Goal: Register for event/course

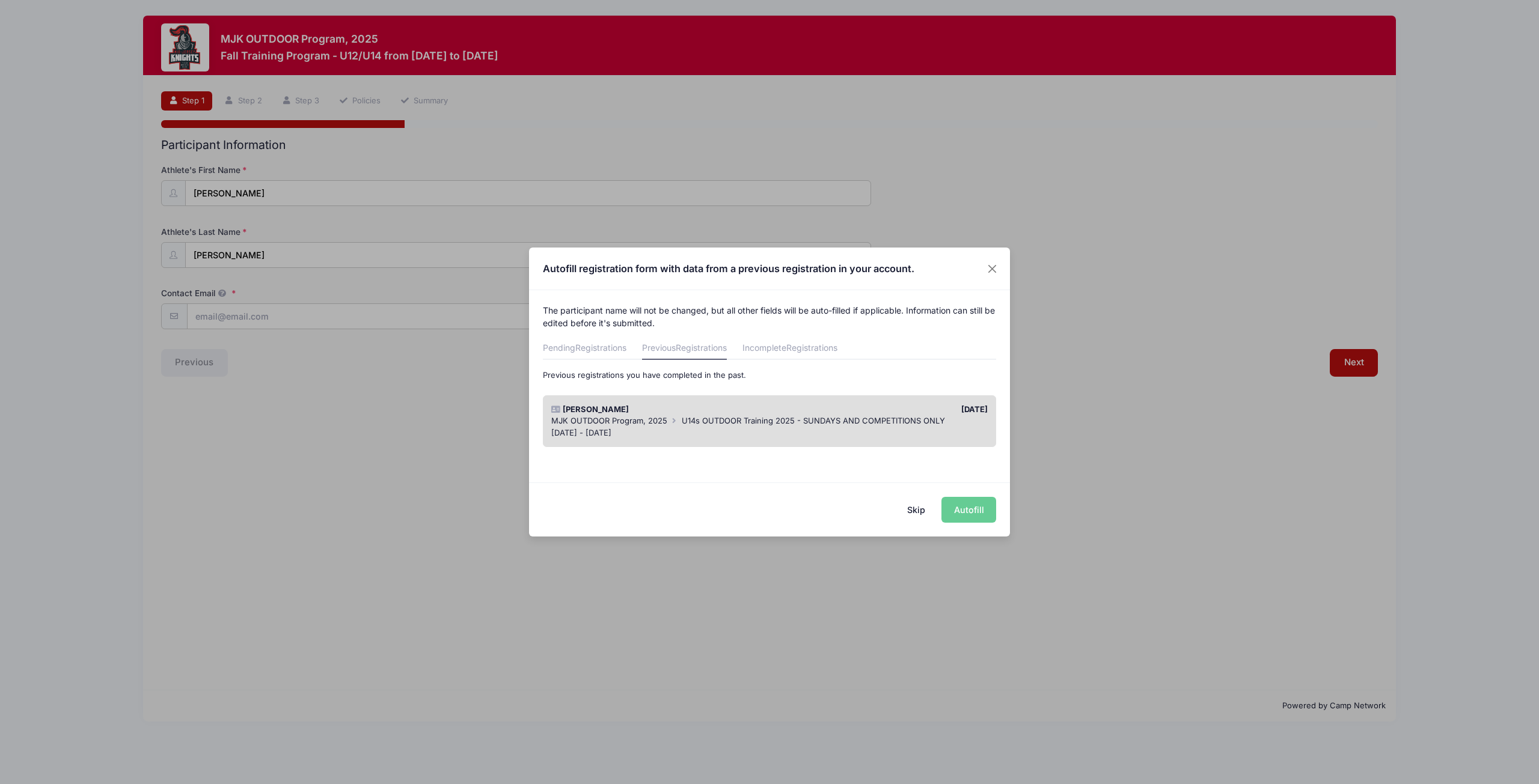
click at [970, 510] on div "Skip Autofill" at bounding box center [770, 510] width 481 height 54
click at [917, 510] on button "Skip" at bounding box center [916, 510] width 42 height 26
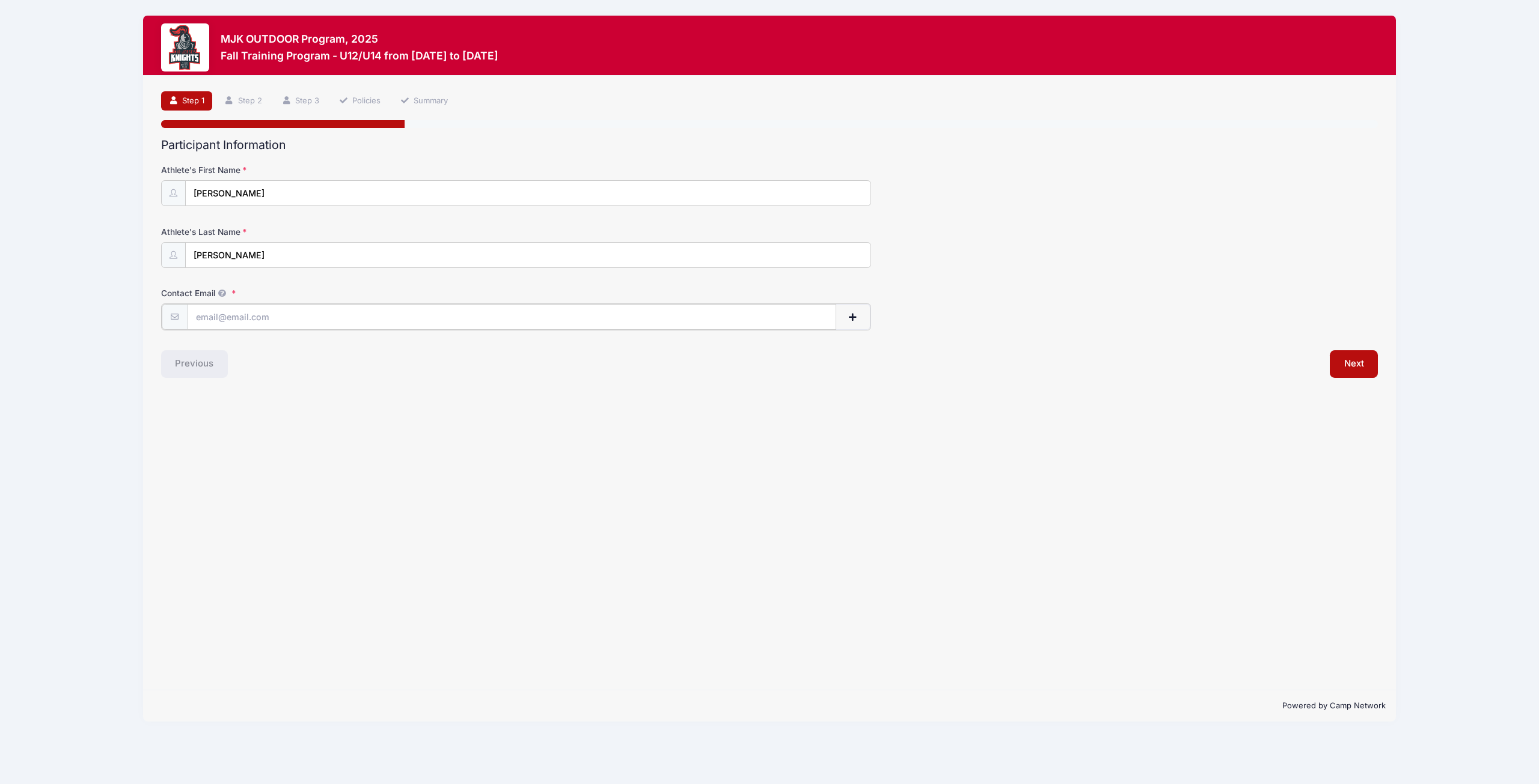
click at [212, 318] on input "Contact Email" at bounding box center [512, 317] width 648 height 26
type input "[EMAIL_ADDRESS][DOMAIN_NAME]"
click at [1340, 364] on button "Next" at bounding box center [1353, 363] width 49 height 28
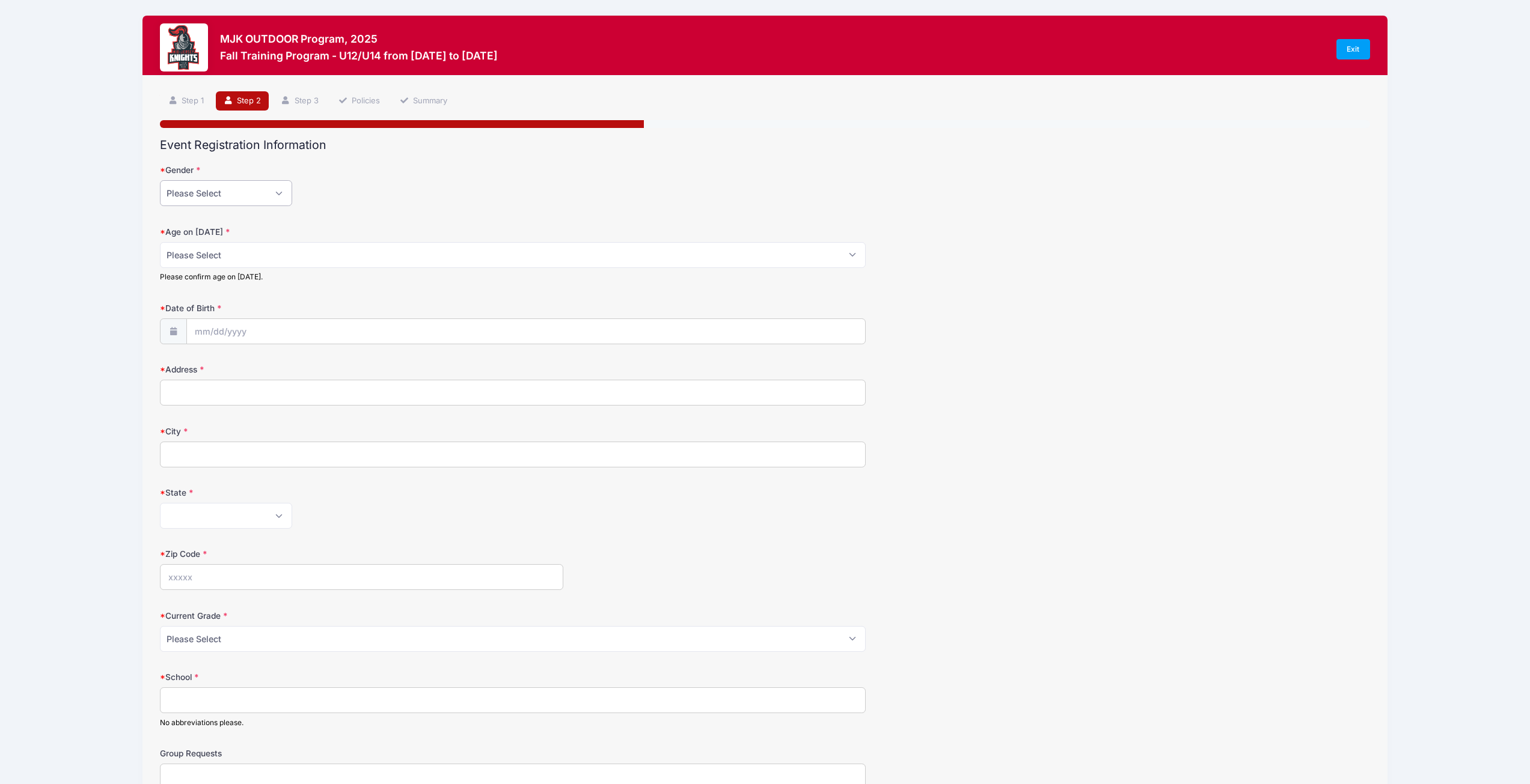
click at [278, 188] on select "Please Select Female Male" at bounding box center [225, 193] width 132 height 26
select select "Female"
click at [160, 180] on select "Please Select Female Male" at bounding box center [225, 193] width 132 height 26
click at [851, 258] on select "Please Select 1 2 3 4 5 6 7 8 9 10 11 12 13 14 15 16 17 18" at bounding box center [513, 255] width 706 height 26
select select "13"
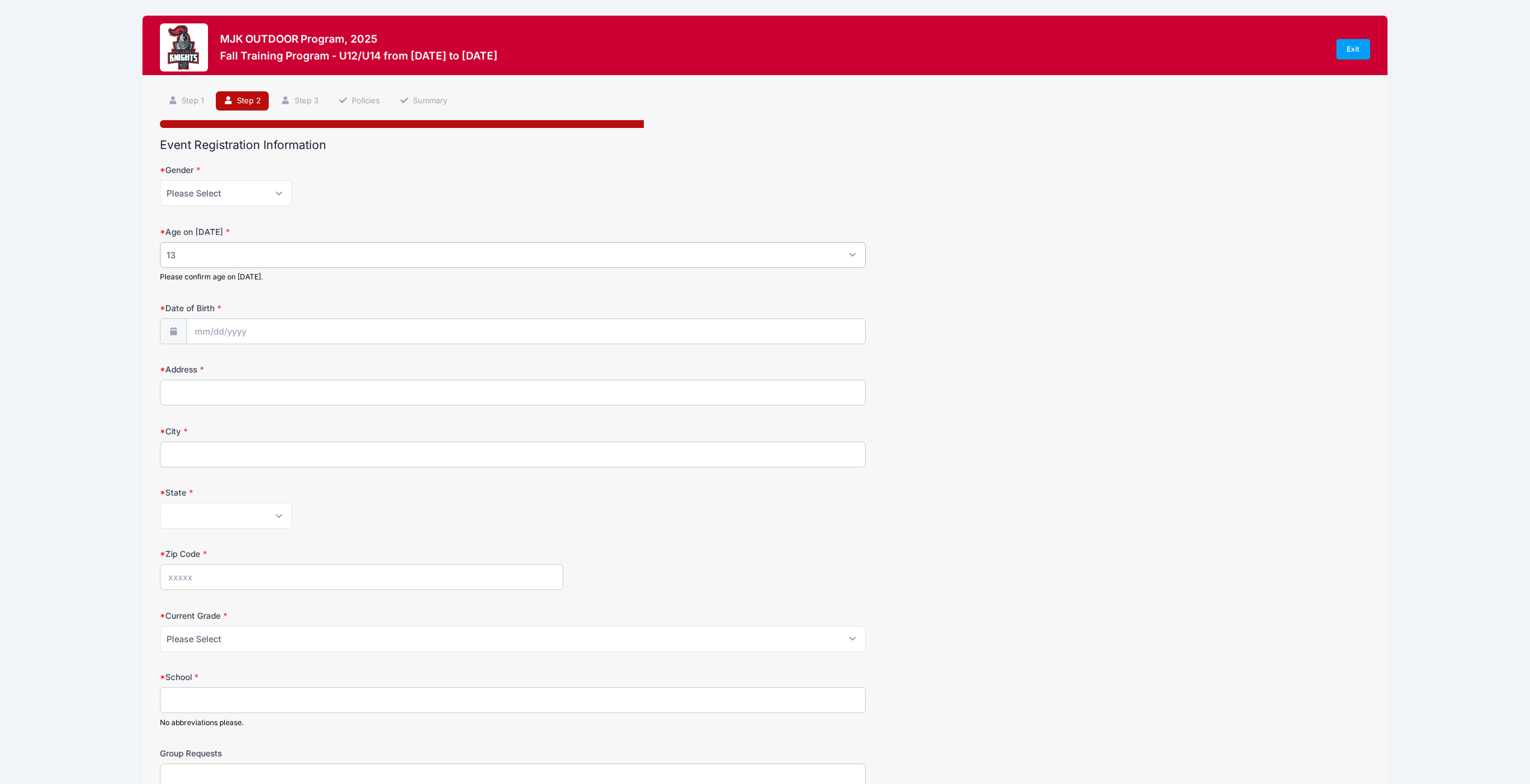
click at [160, 242] on select "Please Select 1 2 3 4 5 6 7 8 9 10 11 12 13 14 15 16 17 18" at bounding box center [513, 255] width 706 height 26
click at [173, 329] on icon at bounding box center [173, 332] width 9 height 7
click at [210, 332] on input "Date of Birth" at bounding box center [526, 332] width 679 height 26
click at [211, 366] on span at bounding box center [204, 364] width 19 height 20
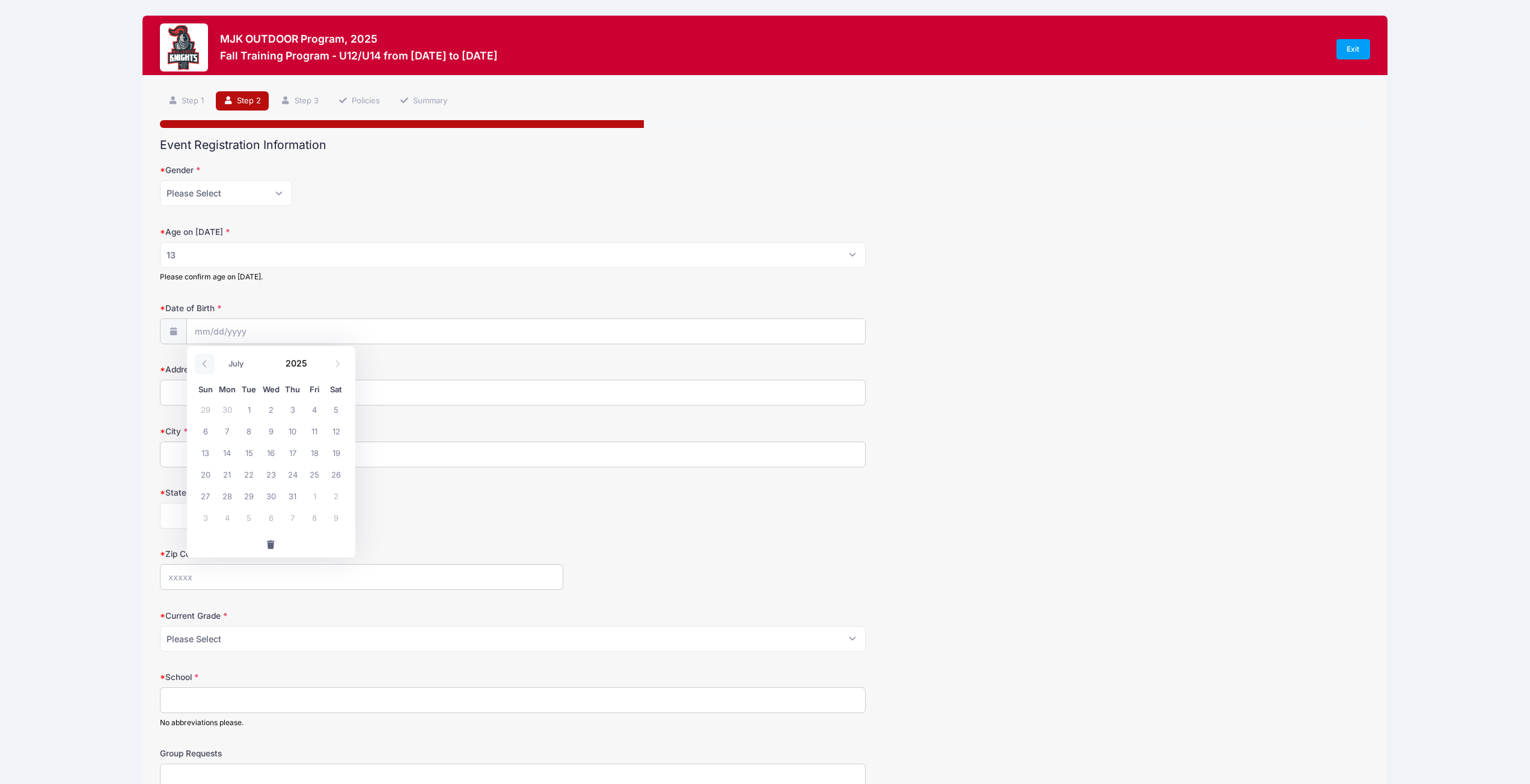
click at [211, 366] on span at bounding box center [204, 364] width 19 height 20
select select "3"
click at [313, 361] on span at bounding box center [314, 359] width 8 height 9
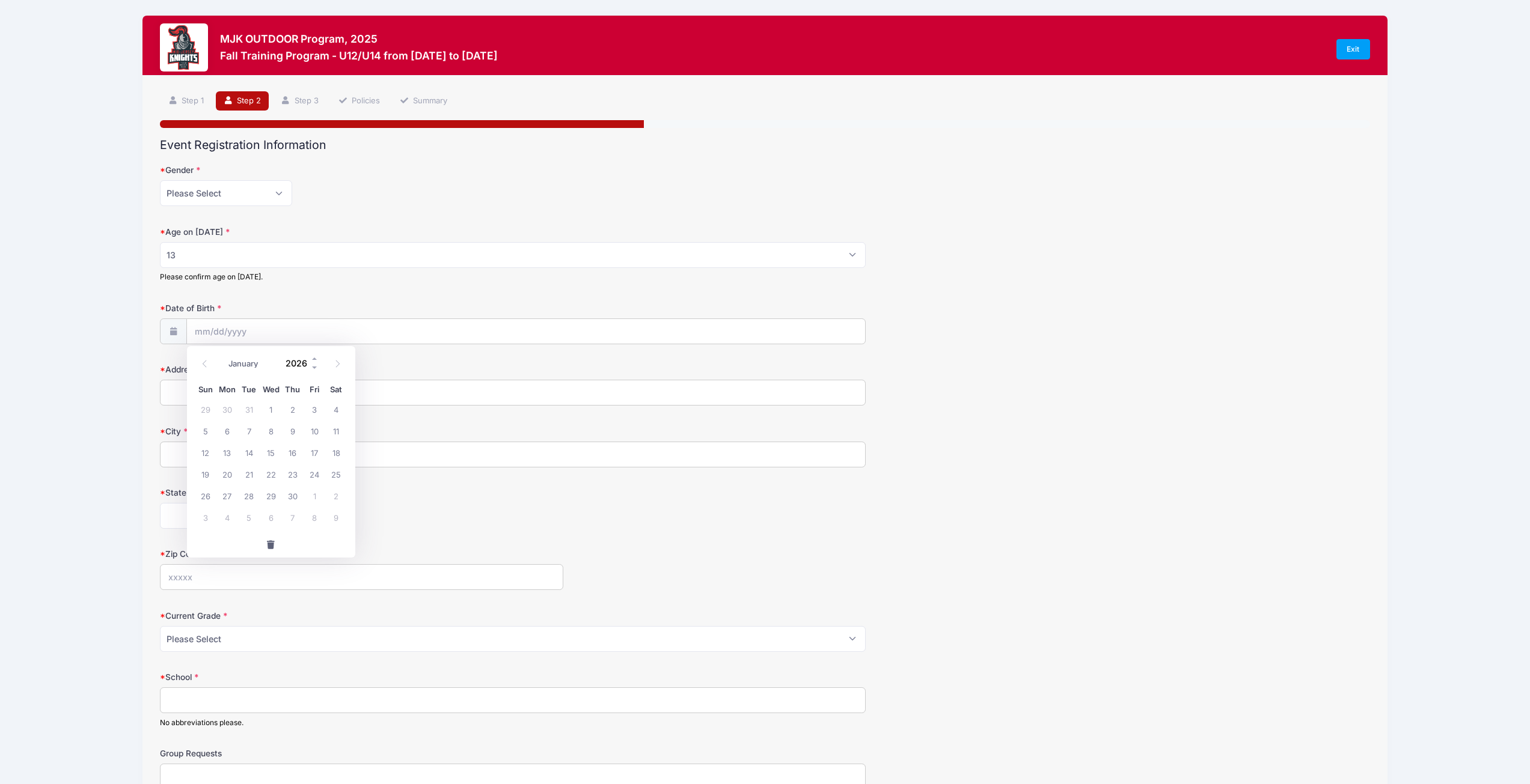
click at [302, 364] on input "2026" at bounding box center [299, 364] width 39 height 18
click at [312, 359] on span at bounding box center [314, 359] width 8 height 9
click at [314, 369] on span at bounding box center [314, 368] width 8 height 9
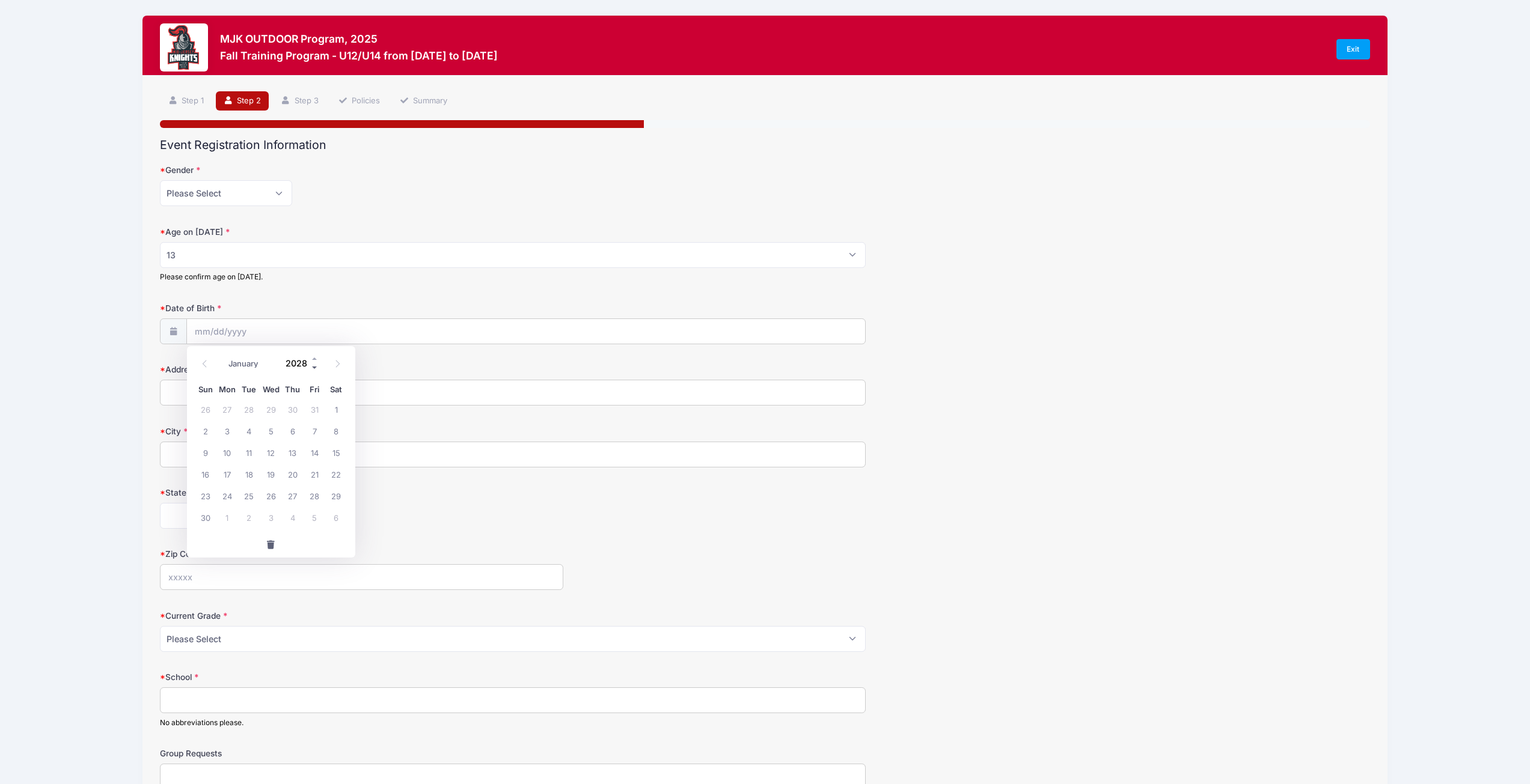
click at [314, 369] on span at bounding box center [314, 368] width 8 height 9
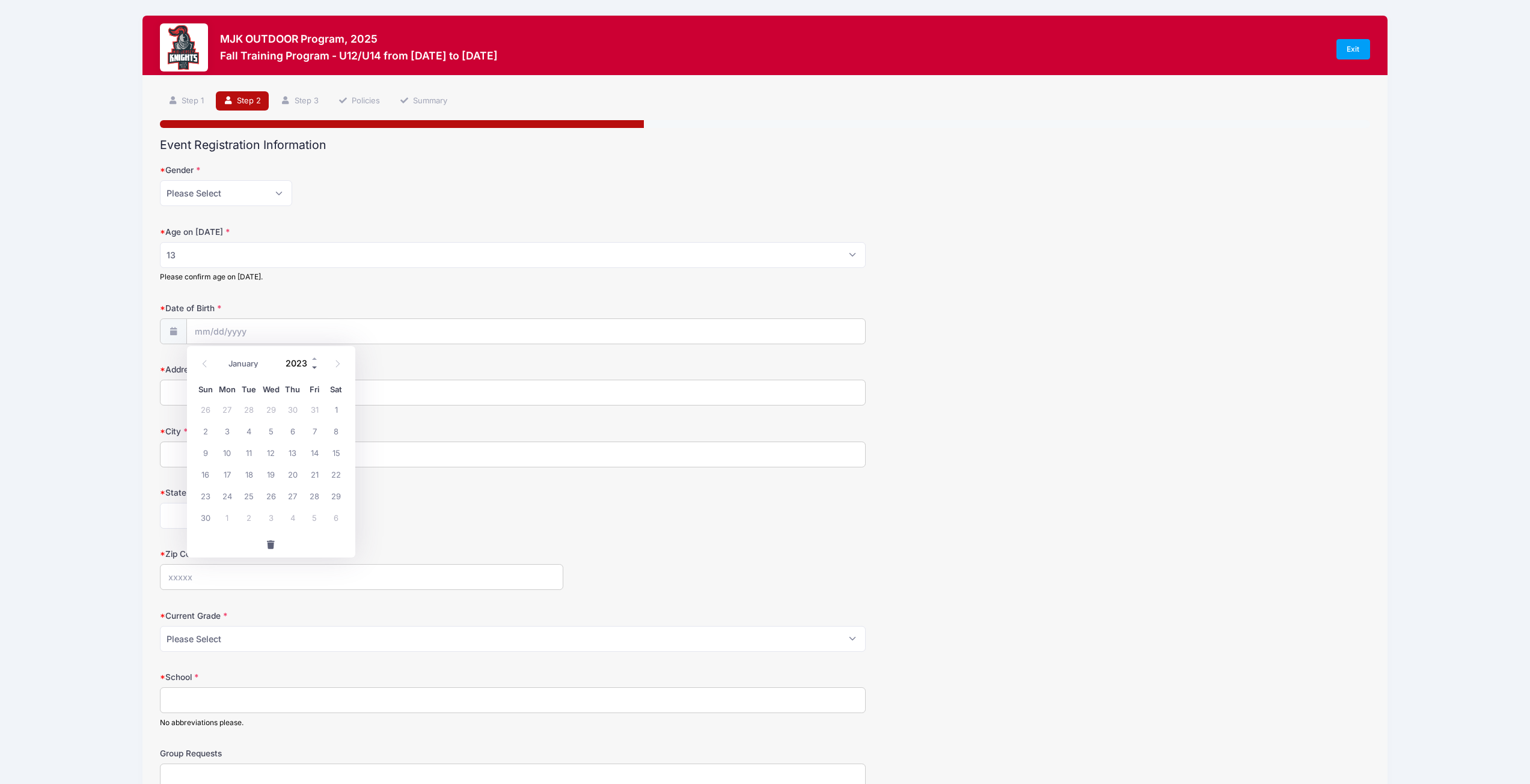
click at [314, 369] on span at bounding box center [314, 368] width 8 height 9
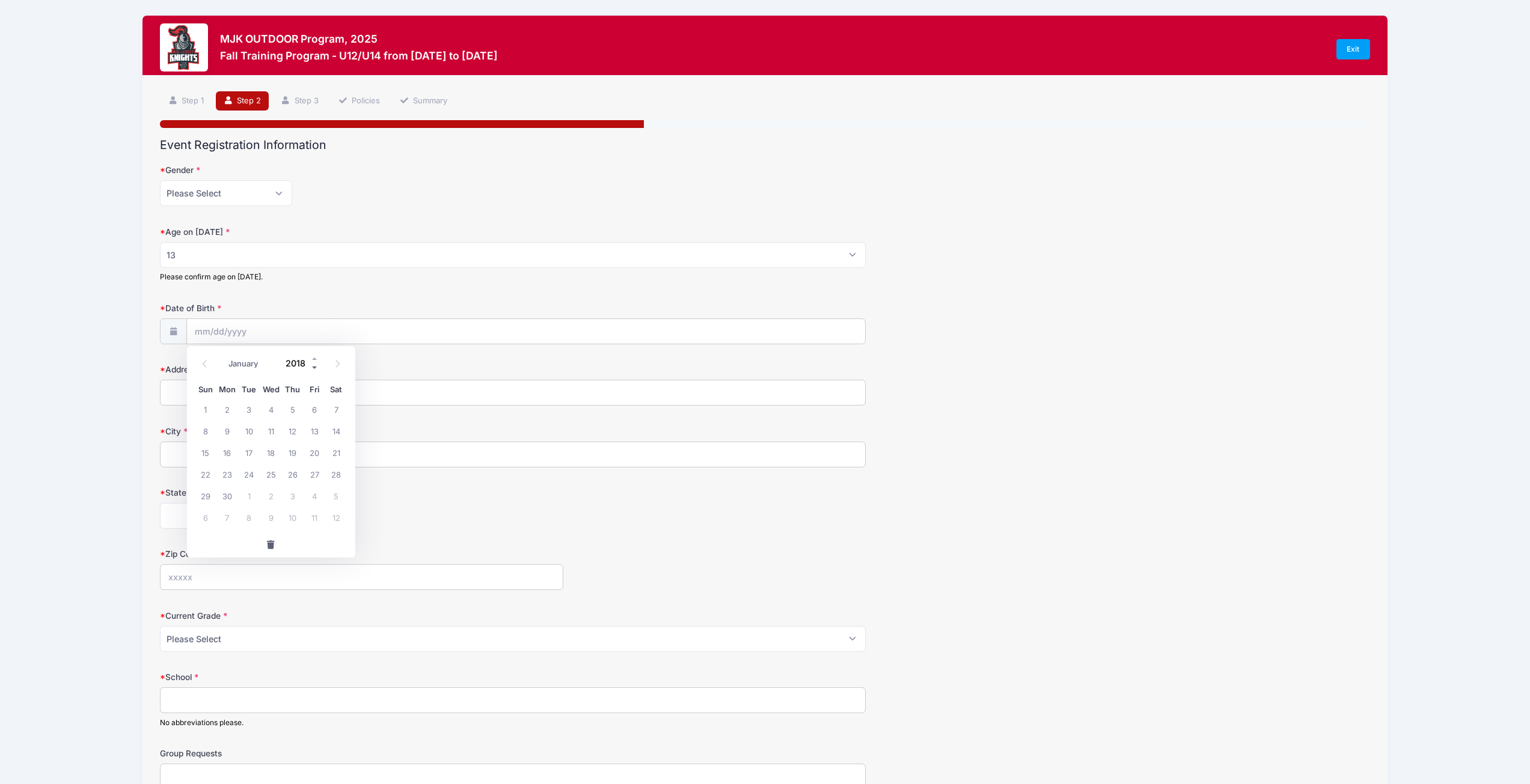
click at [314, 369] on span at bounding box center [314, 368] width 8 height 9
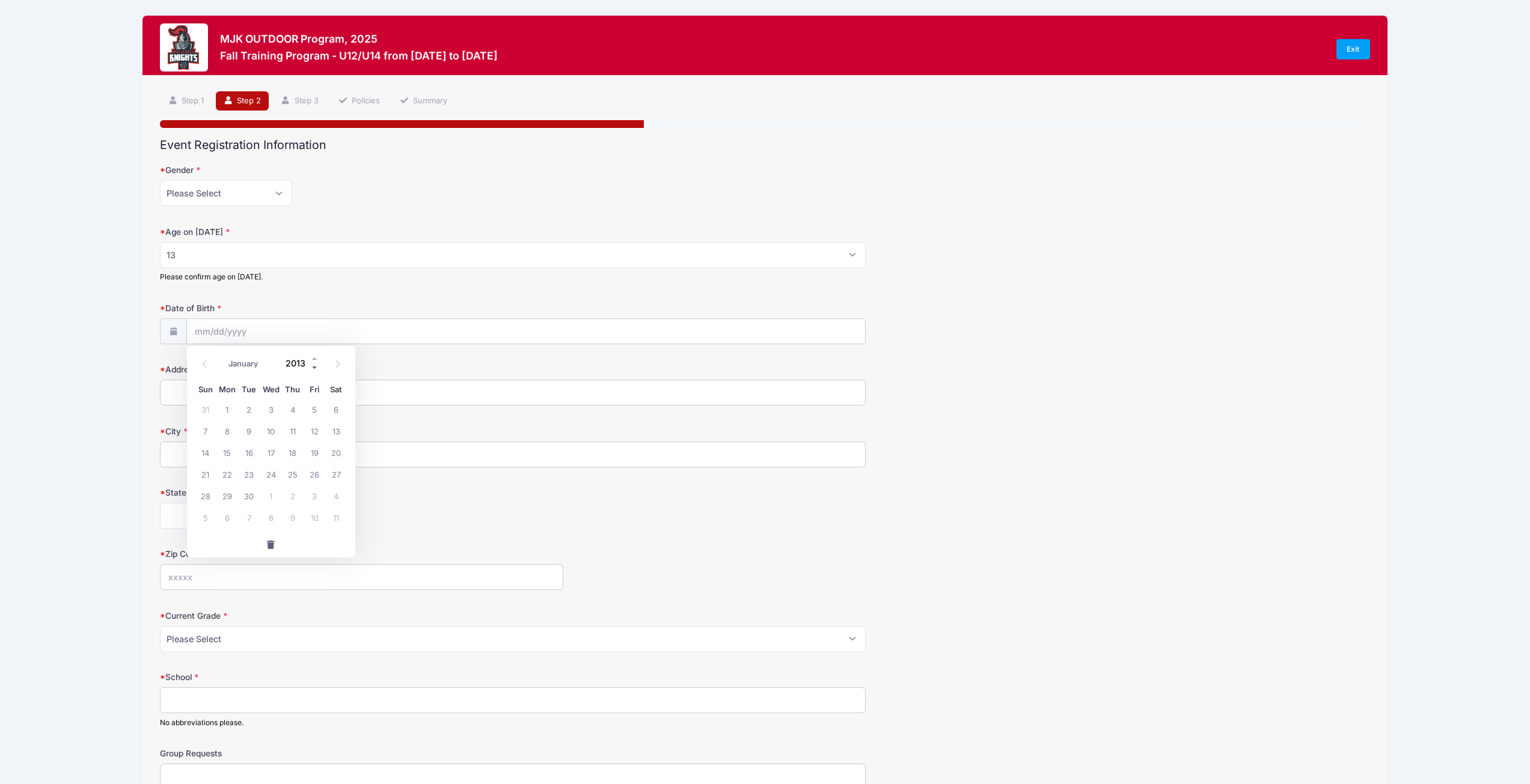
click at [314, 369] on span at bounding box center [314, 368] width 8 height 9
type input "2012"
click at [276, 407] on span "4" at bounding box center [270, 408] width 21 height 21
type input "04/04/2012"
click at [225, 395] on input "Address" at bounding box center [513, 392] width 706 height 26
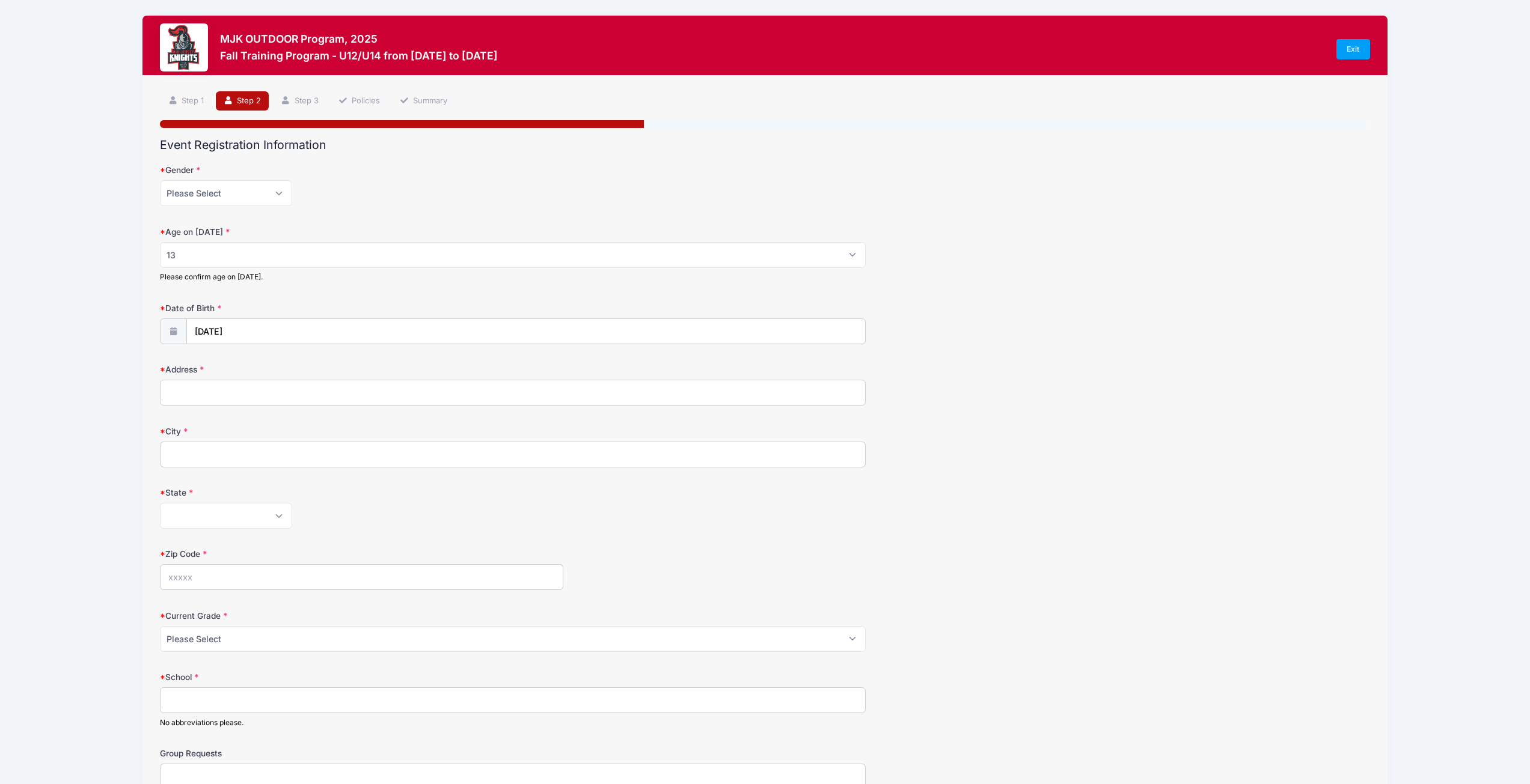
type input "1850 Northwest Dr"
type input "Point Pleasant Boro"
select select "NJ"
type input "08742"
click at [851, 640] on select "Please Select Grade: K Grade: 1st Grade: 2nd Grade: 3rd Grade: 4th 5th Grade: 6…" at bounding box center [513, 639] width 706 height 26
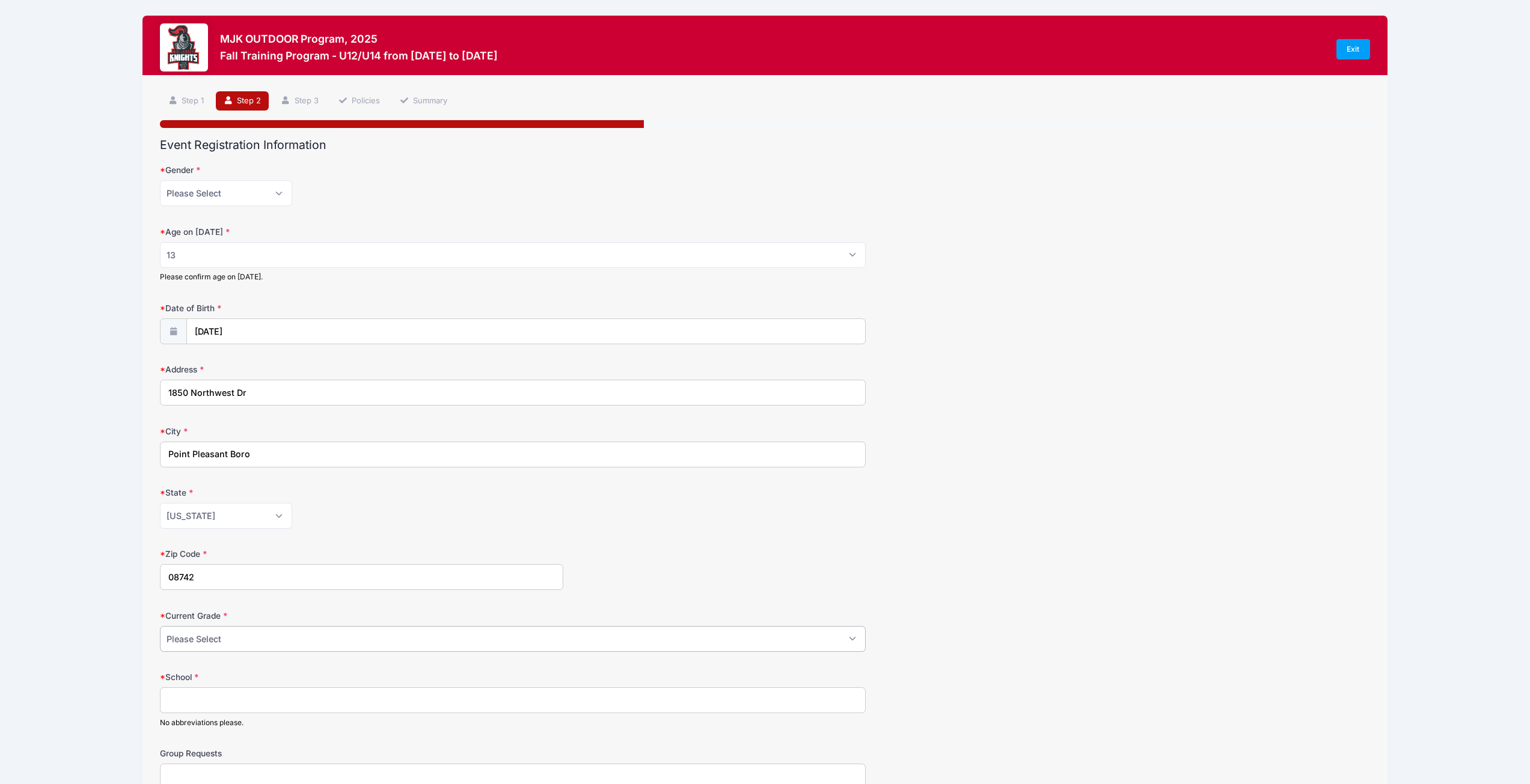
select select "Grade: 8th"
click at [160, 626] on select "Please Select Grade: K Grade: 1st Grade: 2nd Grade: 3rd Grade: 4th 5th Grade: 6…" at bounding box center [513, 639] width 706 height 26
click at [264, 698] on input "School" at bounding box center [513, 700] width 706 height 26
type input "Memorial Middle School"
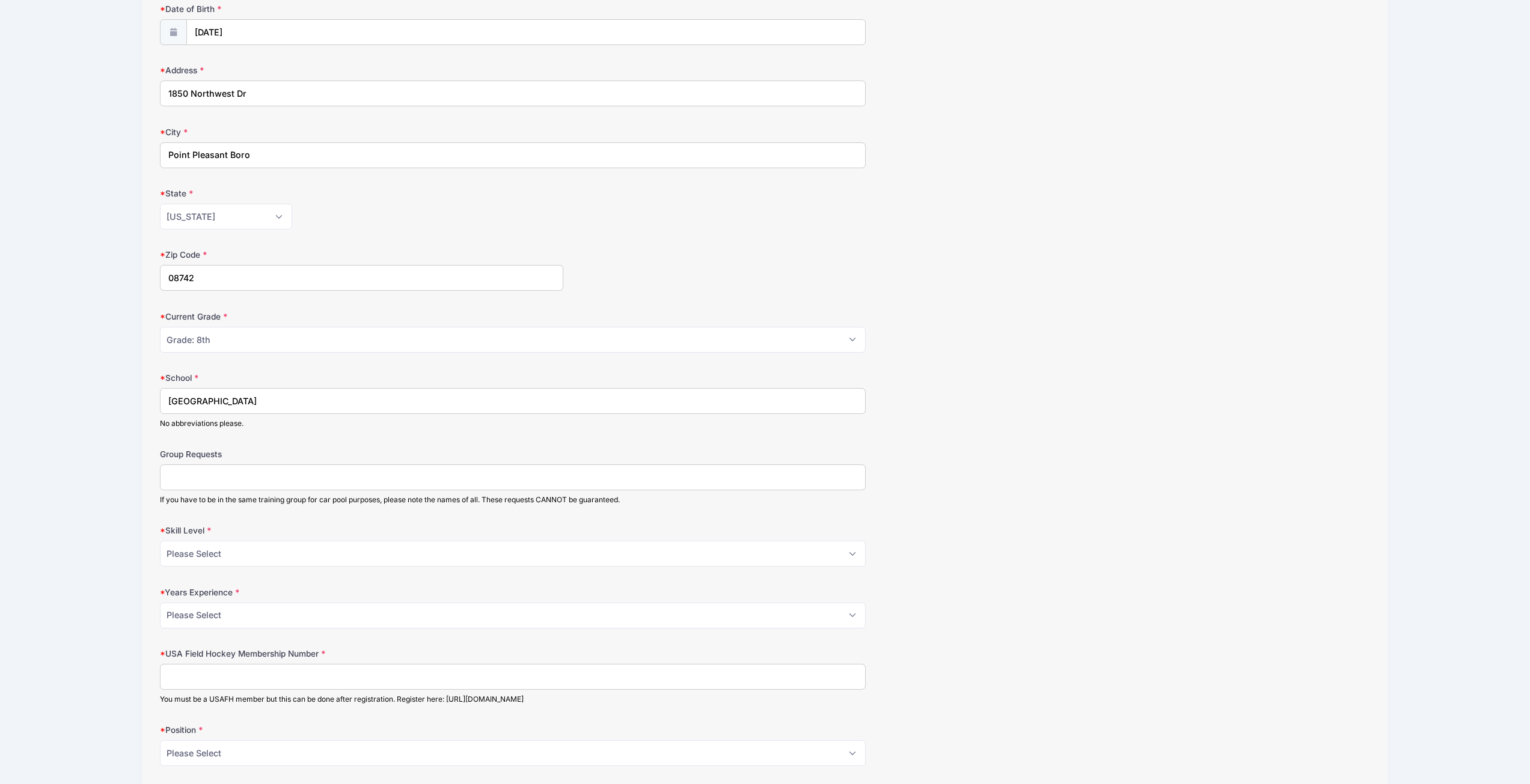
scroll to position [300, 0]
click at [846, 545] on select "Please Select Beginner Intermediate Advanced" at bounding box center [513, 552] width 706 height 26
select select "Intermediate"
click at [160, 539] on select "Please Select Beginner Intermediate Advanced" at bounding box center [513, 552] width 706 height 26
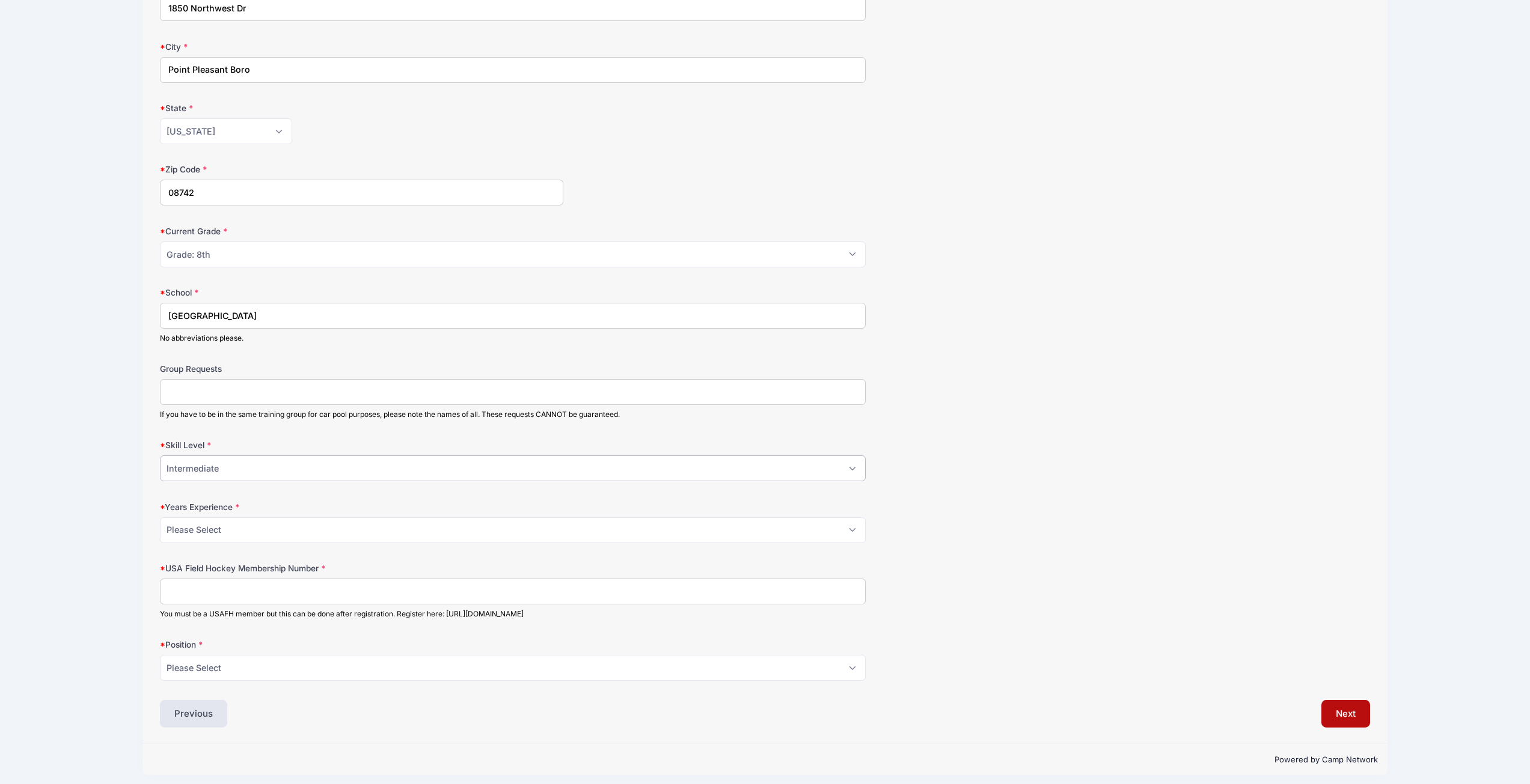
scroll to position [392, 0]
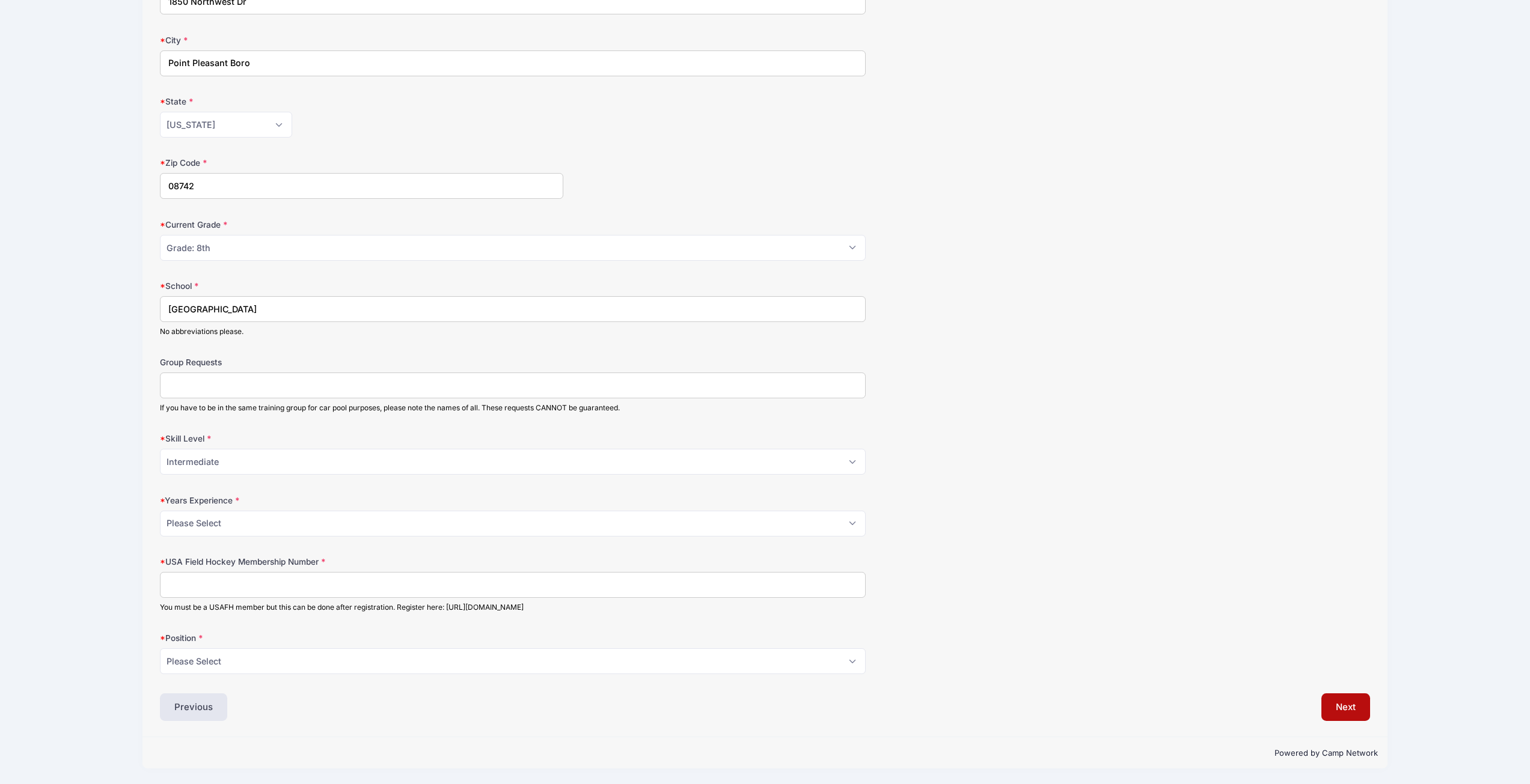
click at [172, 583] on input "USA Field Hockey Membership Number" at bounding box center [513, 585] width 706 height 26
paste input "2000429978"
type input "2000429978"
click at [844, 525] on select "Please Select 0 1 2 3 4 5 6 7 8" at bounding box center [513, 524] width 706 height 26
select select "3"
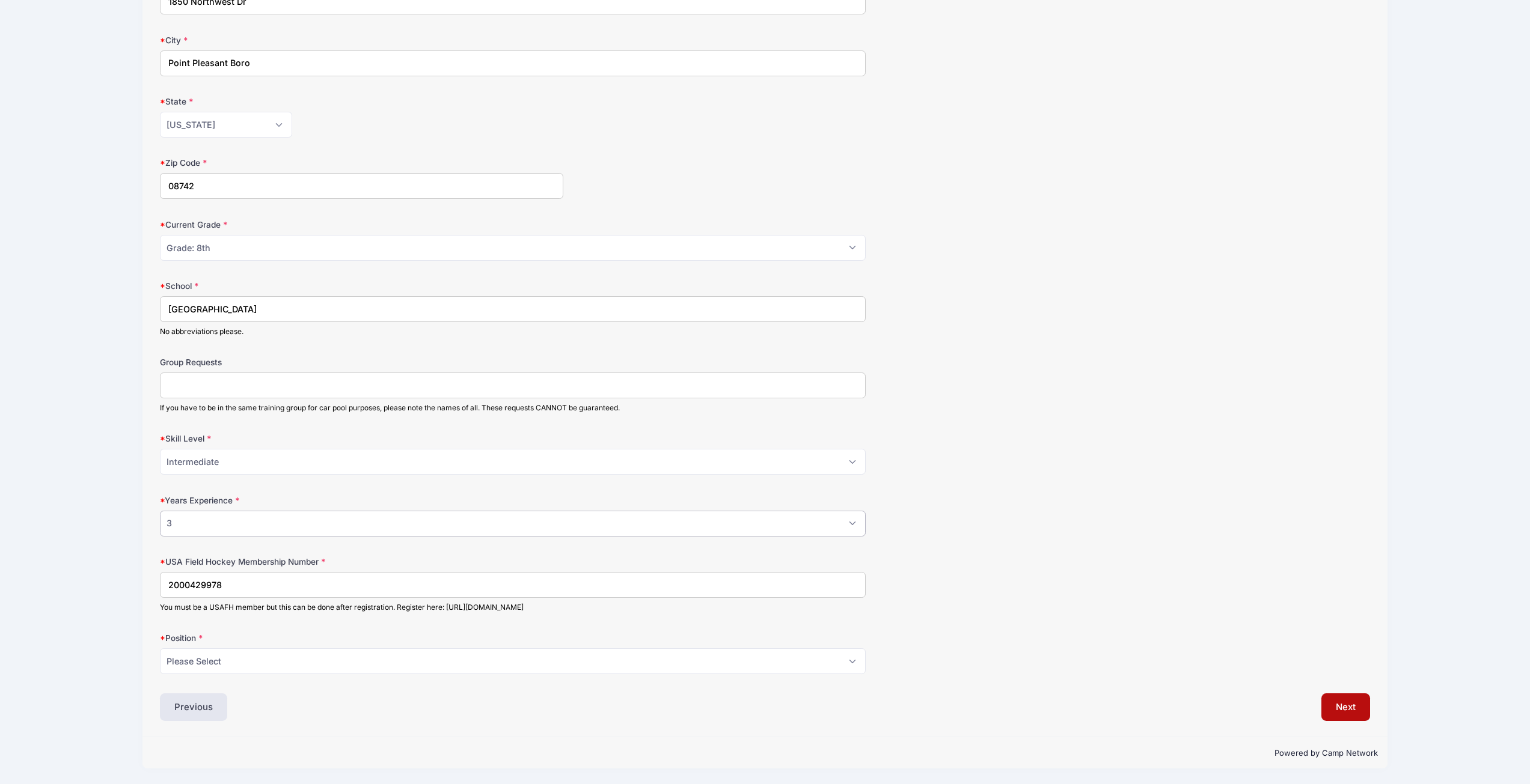
click at [160, 511] on select "Please Select 0 1 2 3 4 5 6 7 8" at bounding box center [513, 524] width 706 height 26
click at [605, 657] on select "Please Select Field Player Goalkeeper" at bounding box center [513, 661] width 706 height 26
select select "Field Player"
click at [160, 648] on select "Please Select Field Player Goalkeeper" at bounding box center [513, 661] width 706 height 26
click at [1345, 708] on button "Next" at bounding box center [1345, 707] width 49 height 28
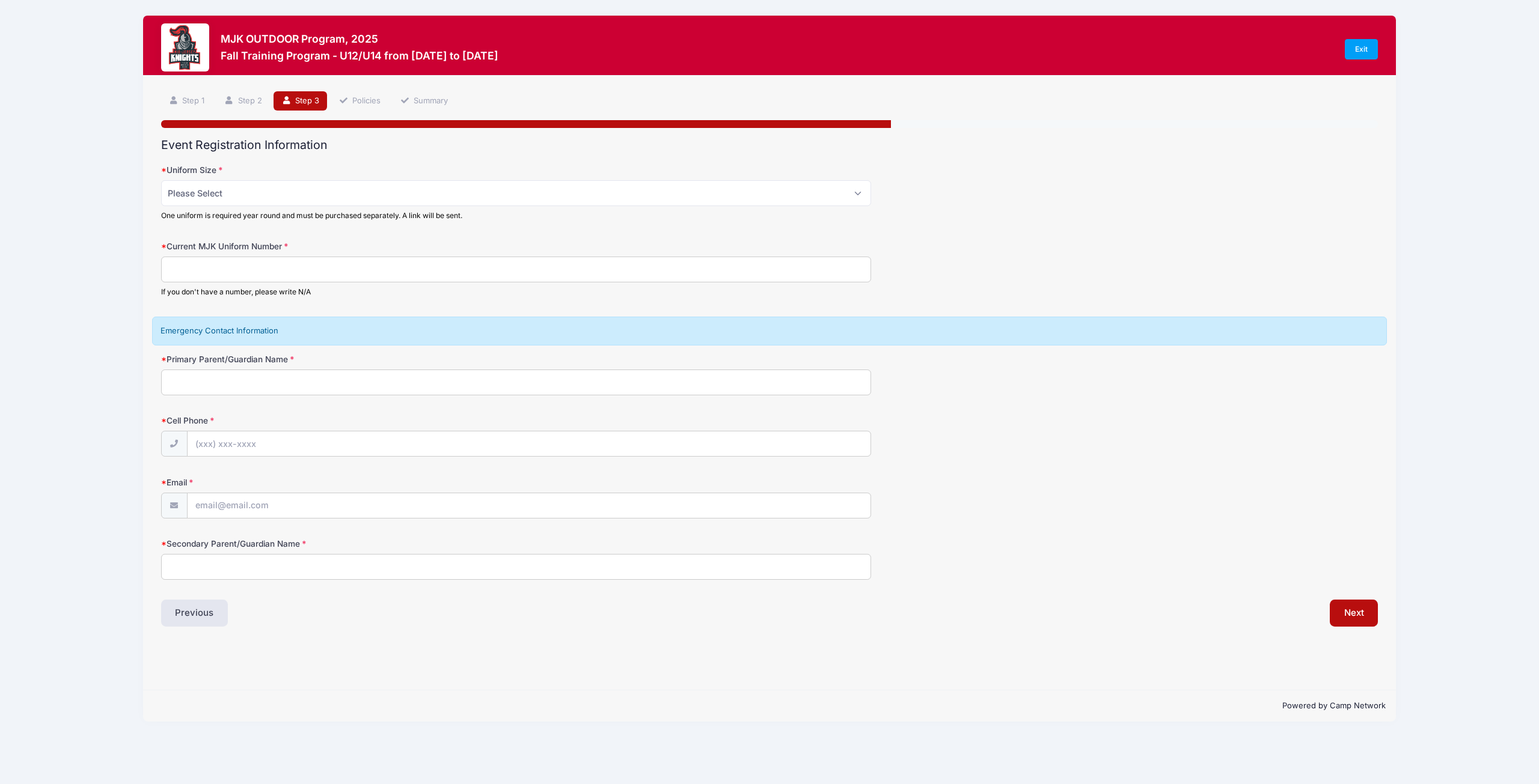
scroll to position [0, 0]
click at [303, 268] on input "Current MJK Uniform Number" at bounding box center [515, 270] width 710 height 26
type input "20"
drag, startPoint x: 298, startPoint y: 385, endPoint x: 297, endPoint y: 380, distance: 5.1
click at [298, 385] on input "Primary Parent/Guardian Name" at bounding box center [515, 382] width 710 height 26
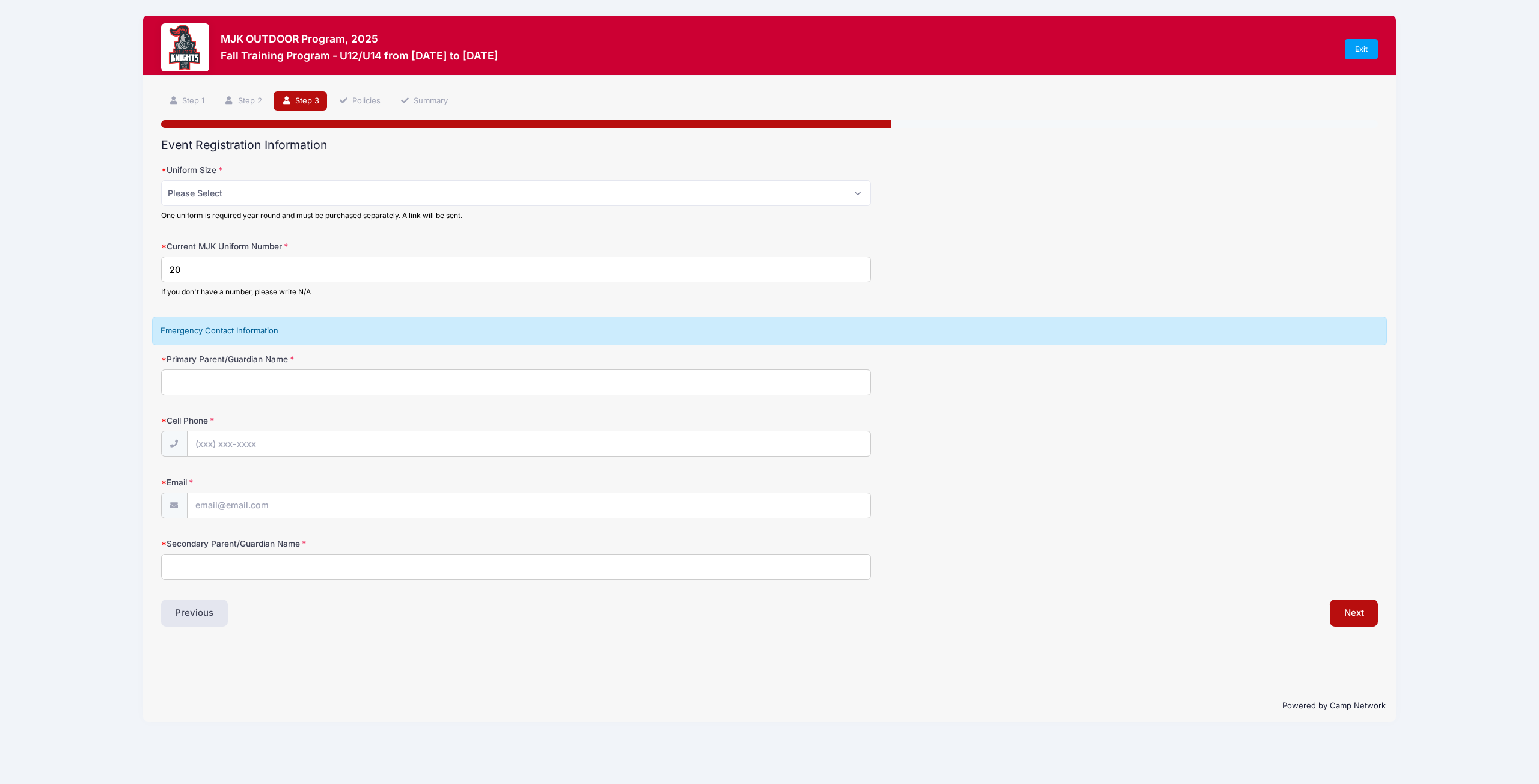
type input "Rhianon Lepree"
type input "(908) 910-3830"
type input "[EMAIL_ADDRESS][DOMAIN_NAME]"
click at [242, 571] on input "Secondary Parent/Guardian Name" at bounding box center [515, 567] width 710 height 26
type input "Ryan Lepree"
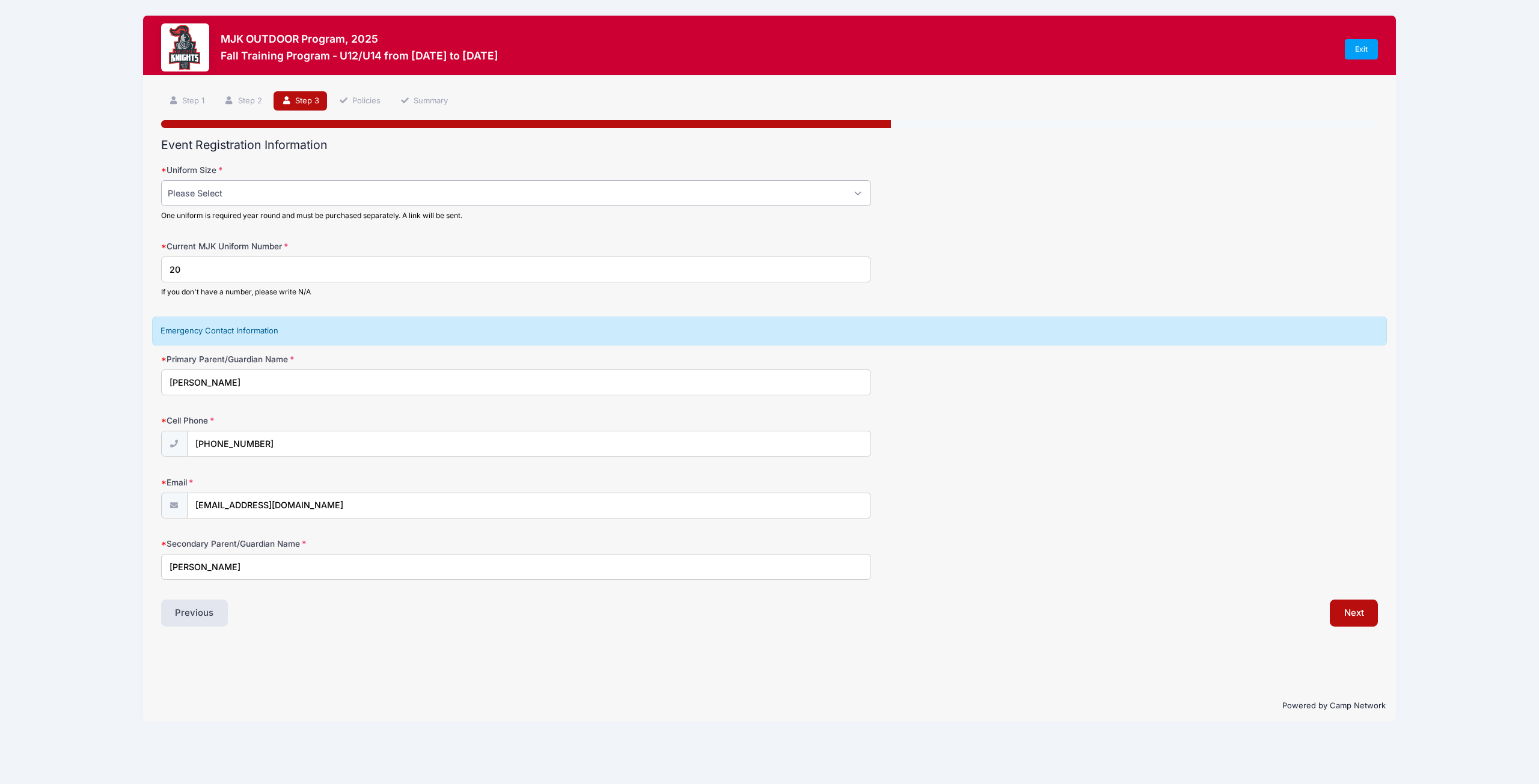
click at [860, 192] on select "Please Select Adult Small Adult Medium Adult Large Adult XL" at bounding box center [515, 193] width 710 height 26
select select "Adult Small"
click at [161, 180] on select "Please Select Adult Small Adult Medium Adult Large Adult XL" at bounding box center [515, 193] width 710 height 26
click at [1352, 616] on button "Next" at bounding box center [1353, 613] width 49 height 28
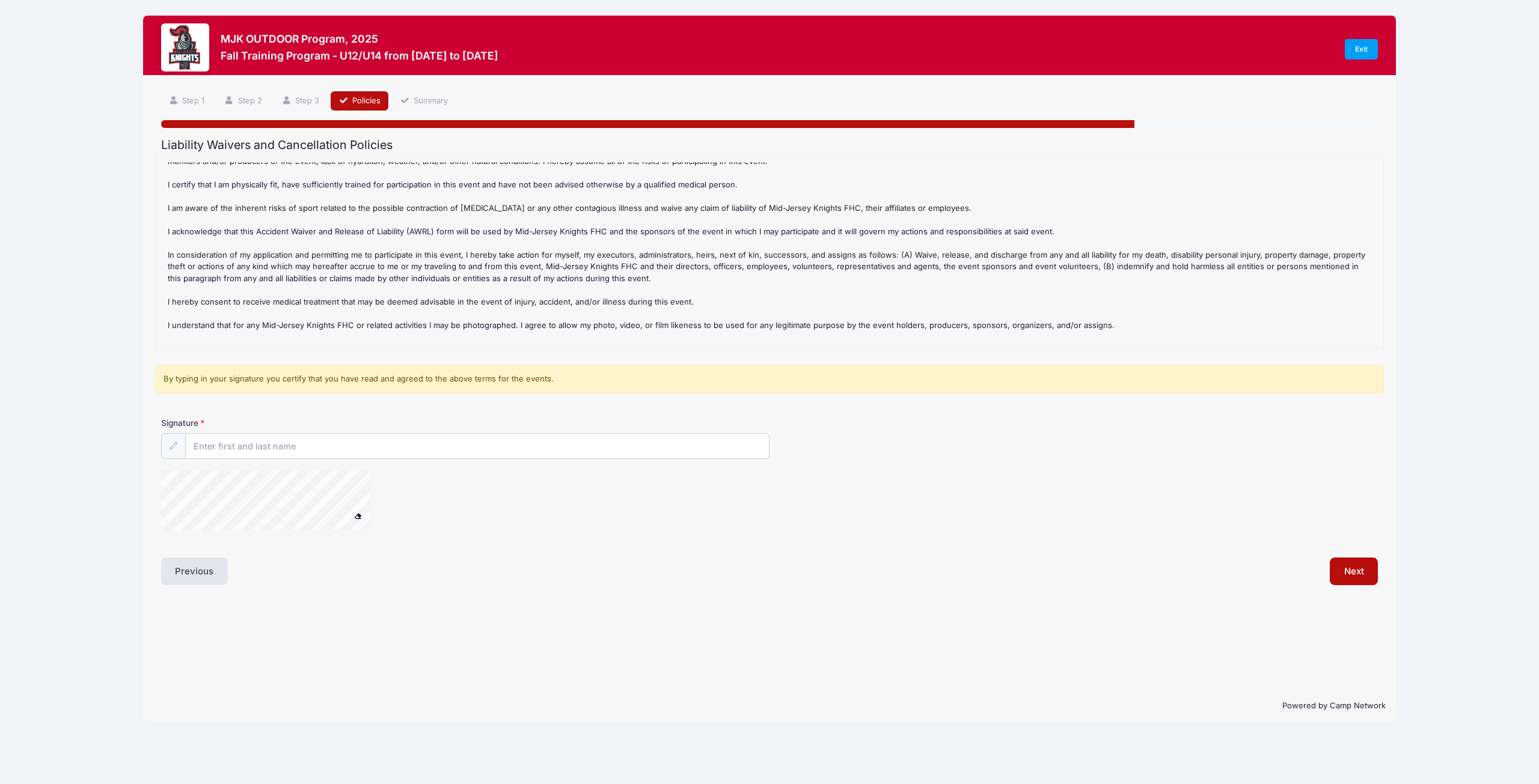
scroll to position [171, 0]
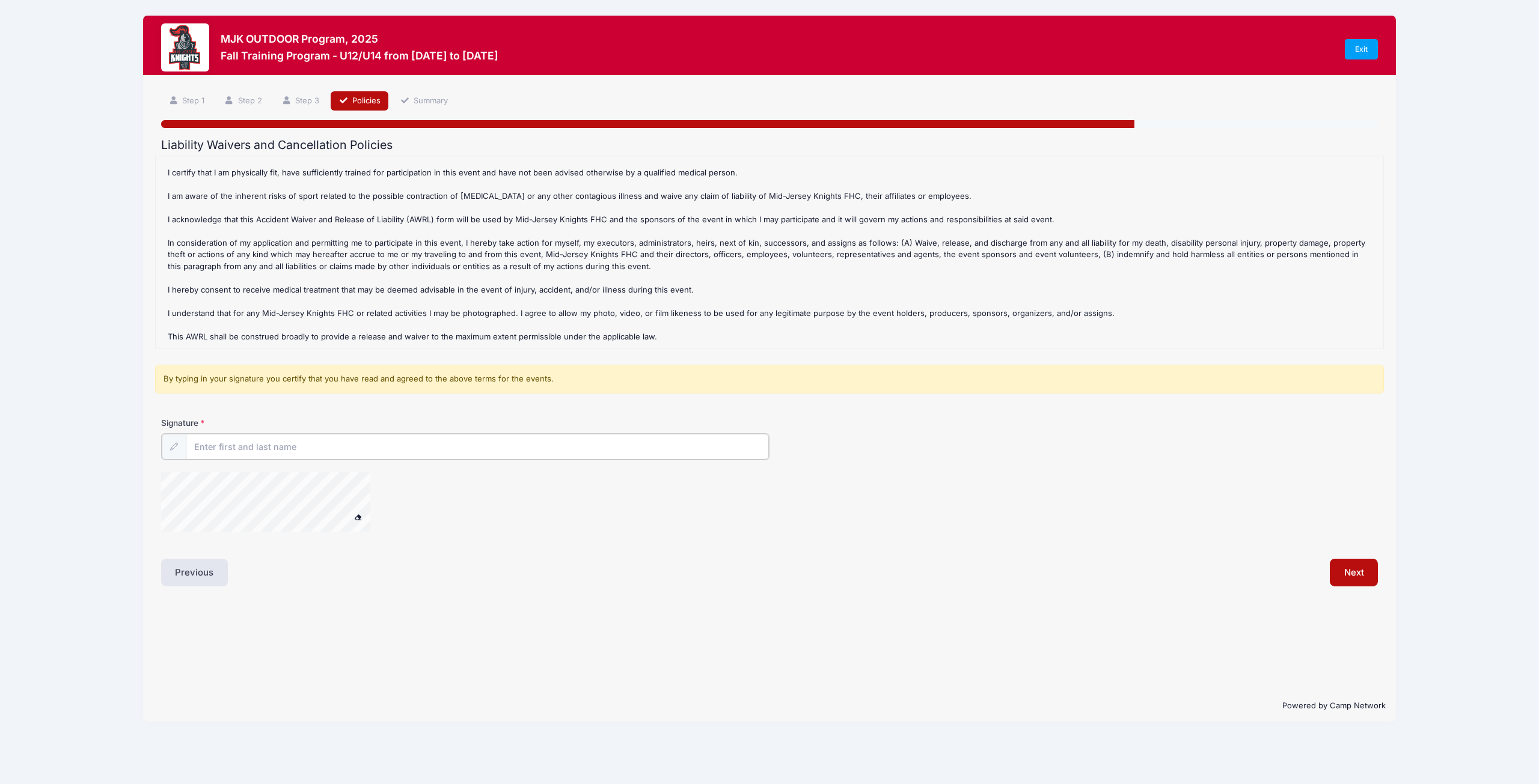
click at [256, 452] on input "Signature" at bounding box center [477, 447] width 583 height 26
type input "Rhianon Lepree"
click at [1351, 578] on button "Next" at bounding box center [1353, 572] width 49 height 28
click at [1348, 578] on button "Next" at bounding box center [1353, 572] width 49 height 28
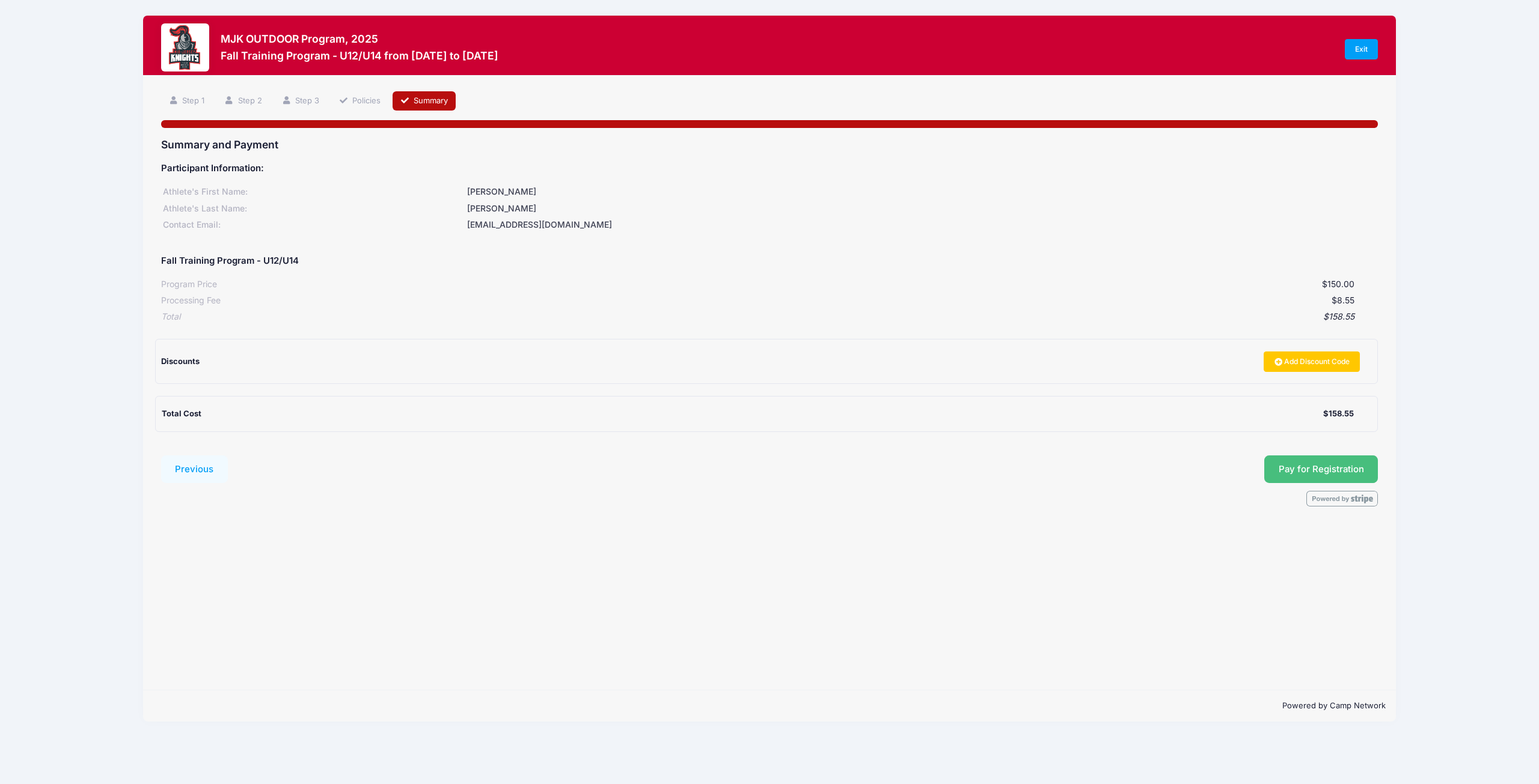
click at [1325, 471] on button "Pay for Registration" at bounding box center [1322, 469] width 115 height 28
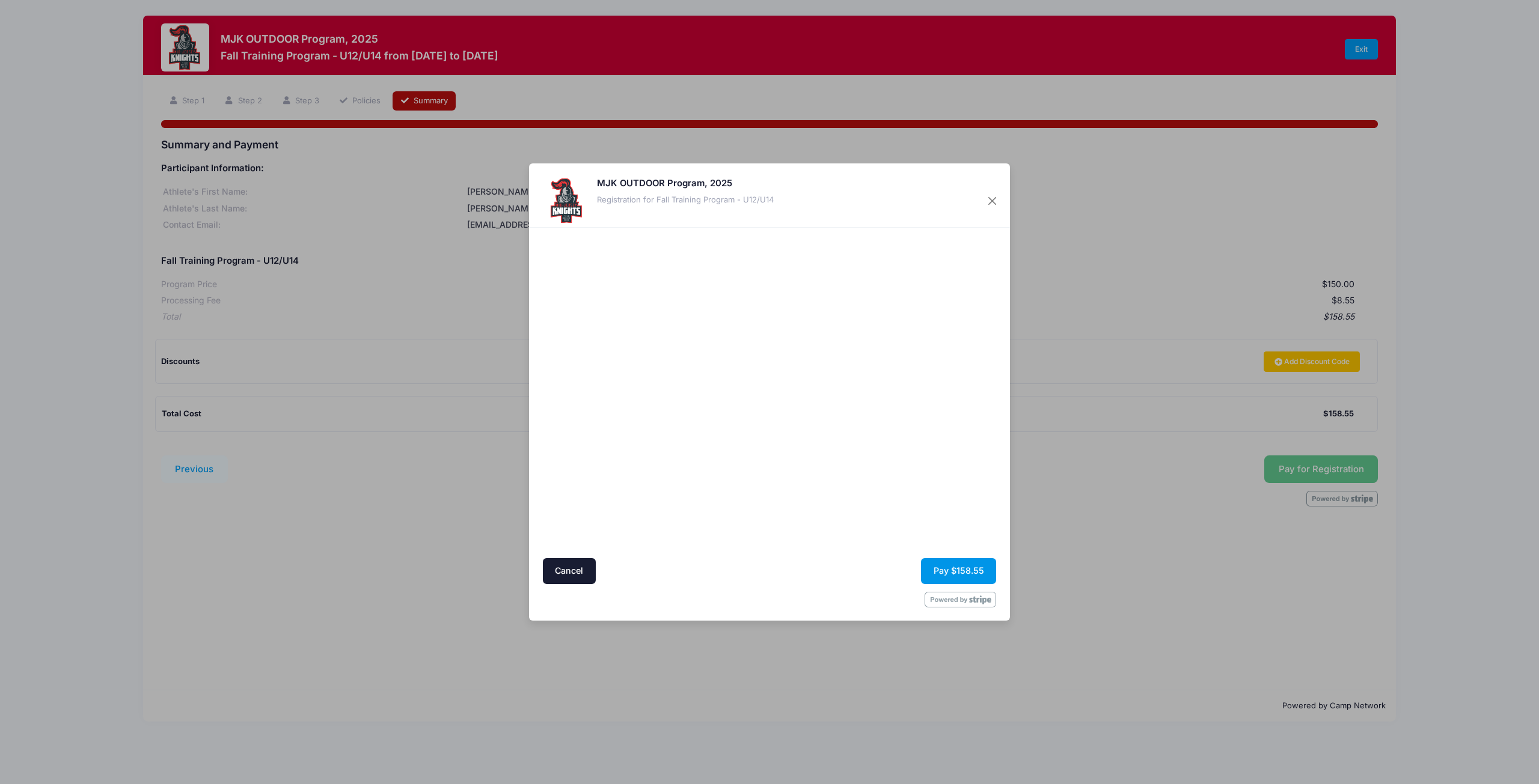
click at [951, 570] on button "Pay $158.55" at bounding box center [958, 572] width 75 height 26
